Goal: Use online tool/utility: Utilize a website feature to perform a specific function

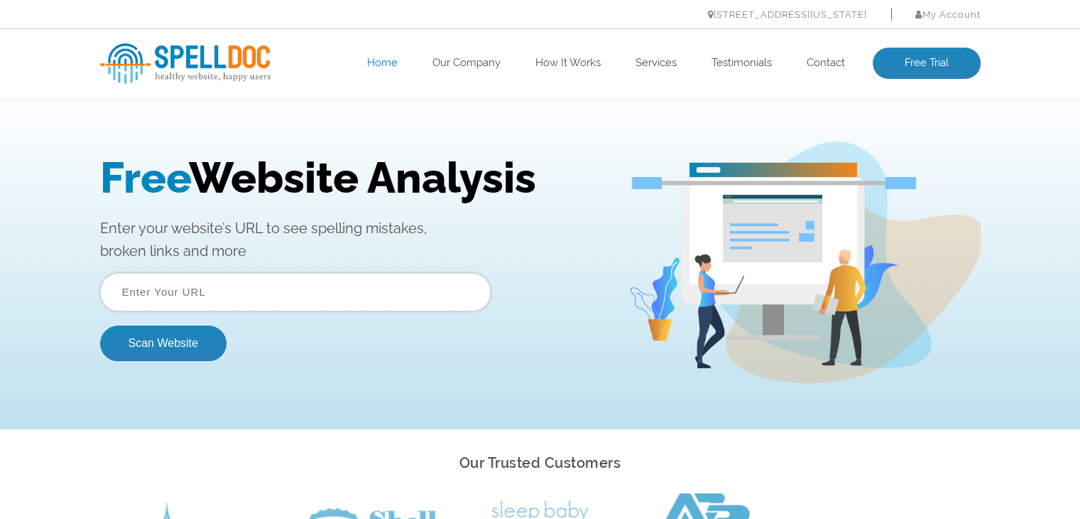
click at [306, 288] on input "text" at bounding box center [295, 292] width 391 height 38
paste input "[URL][DOMAIN_NAME]"
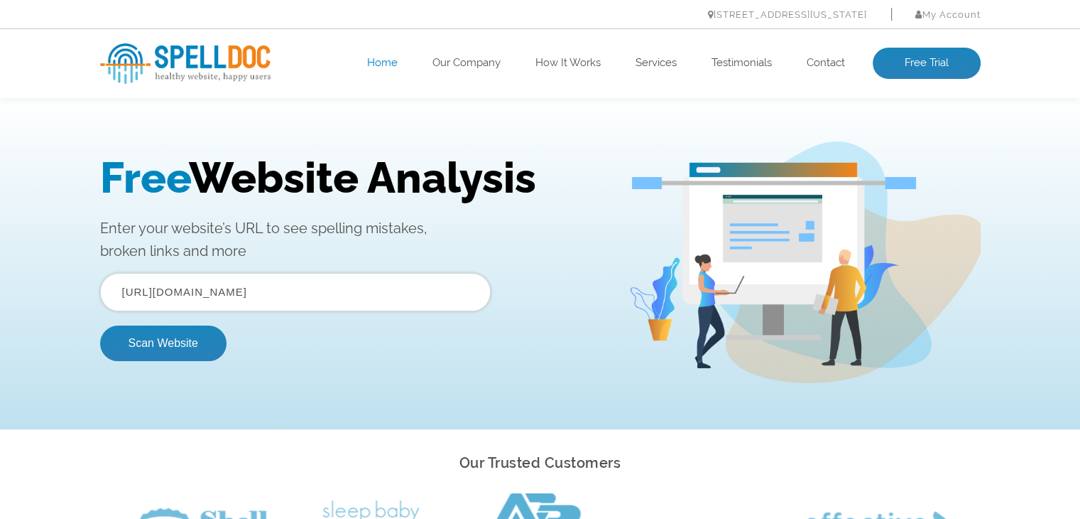
type input "[URL][DOMAIN_NAME]"
click at [187, 335] on button "Scan Website" at bounding box center [163, 343] width 126 height 36
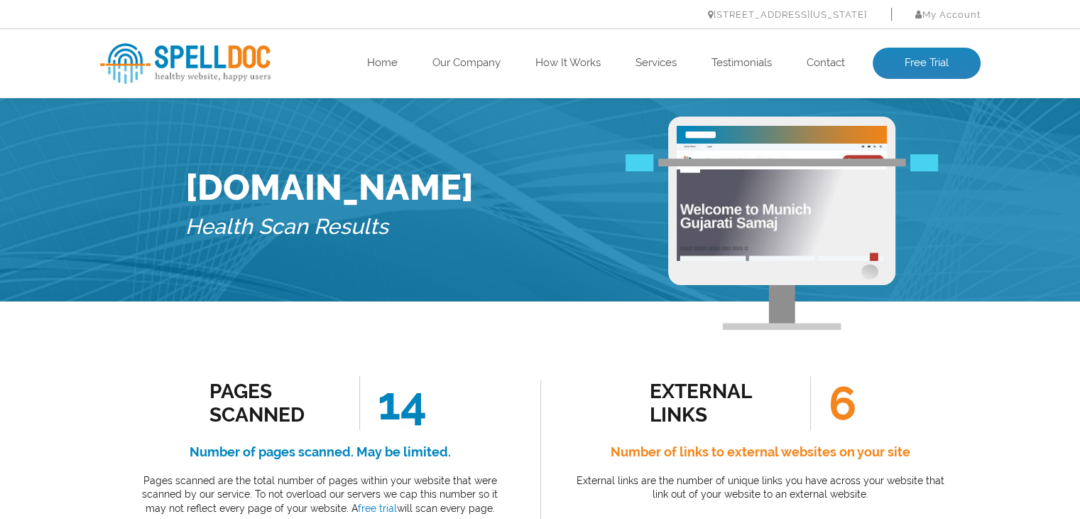
click at [484, 354] on div "Pages Scanned 14 Number of pages scanned. May be limited. Pages scanned are the…" at bounding box center [320, 464] width 440 height 241
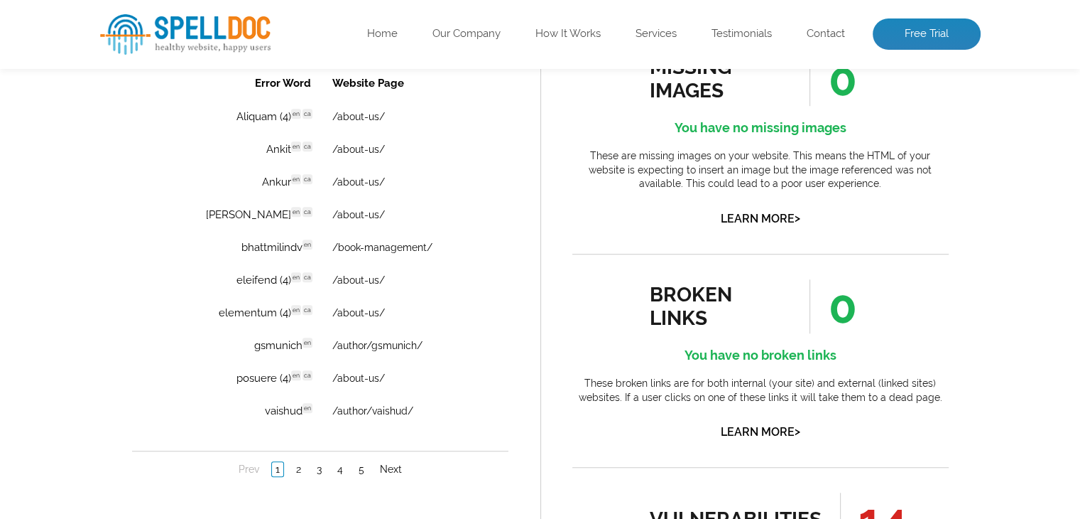
scroll to position [1051, 0]
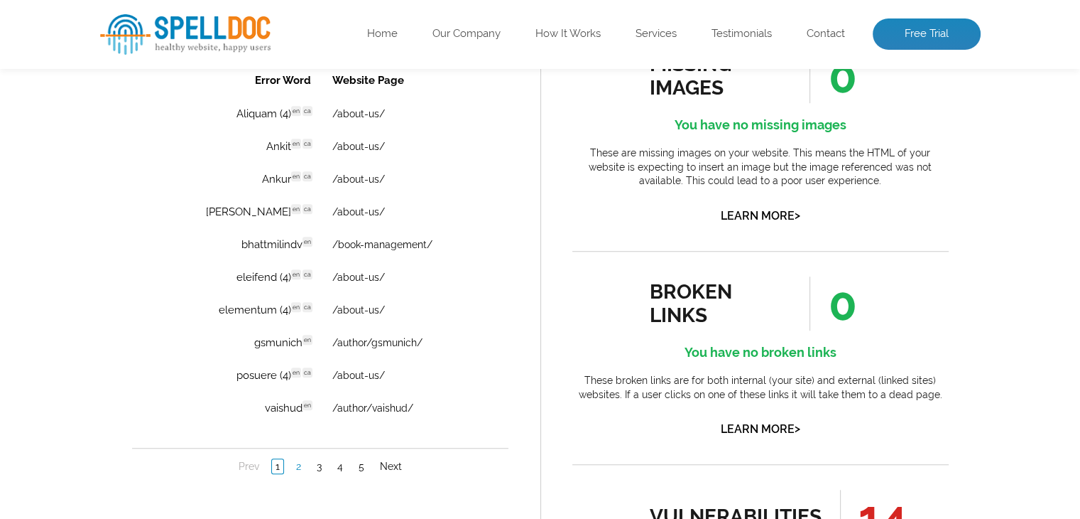
click at [297, 460] on link "2" at bounding box center [298, 466] width 12 height 14
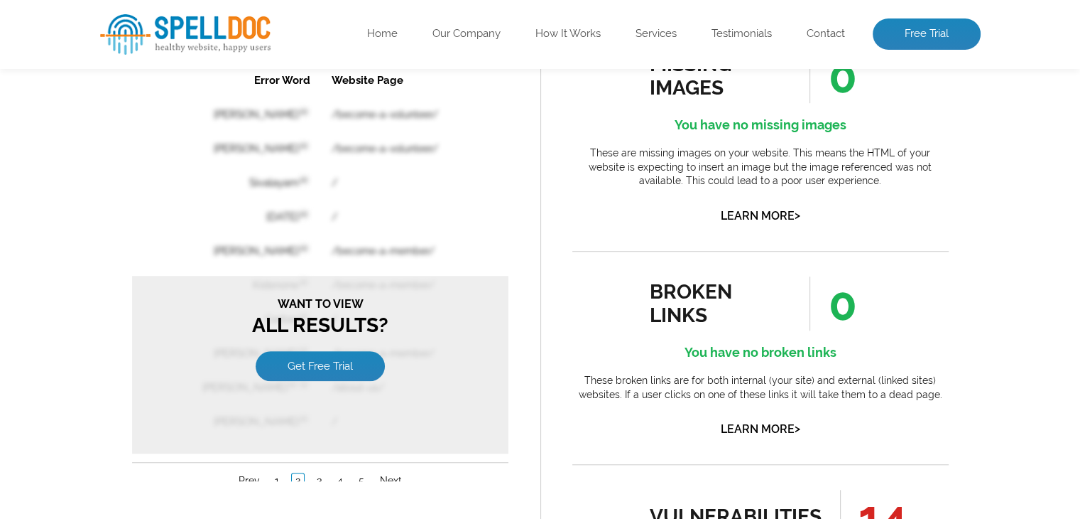
scroll to position [0, 0]
click at [280, 477] on link "1" at bounding box center [276, 480] width 11 height 14
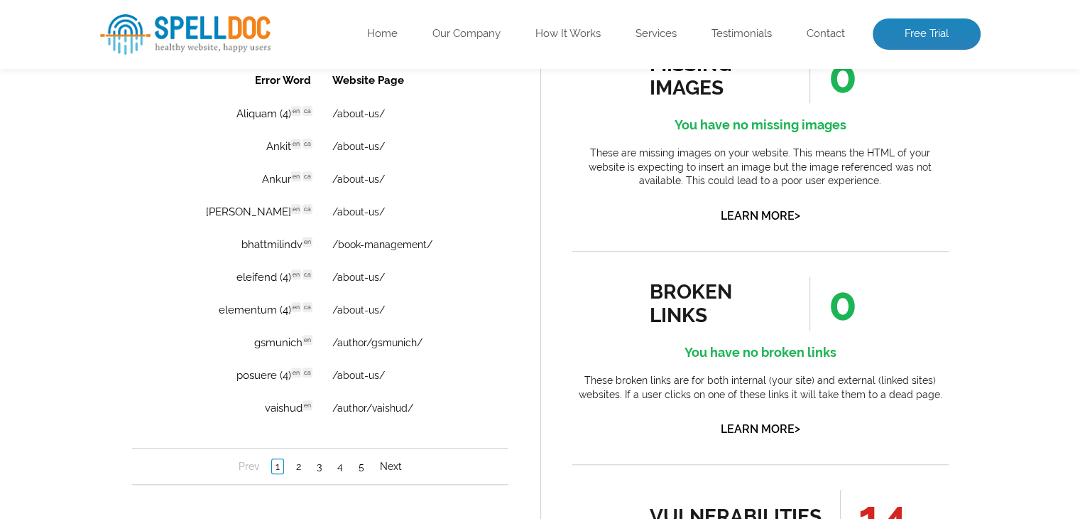
click at [251, 111] on td "Aliquam (4) en ca Discovered: 10-09-2025 scan Dictionaries: en ca" at bounding box center [244, 113] width 152 height 31
click at [351, 271] on link "/about-us/" at bounding box center [358, 276] width 53 height 11
